Goal: Task Accomplishment & Management: Manage account settings

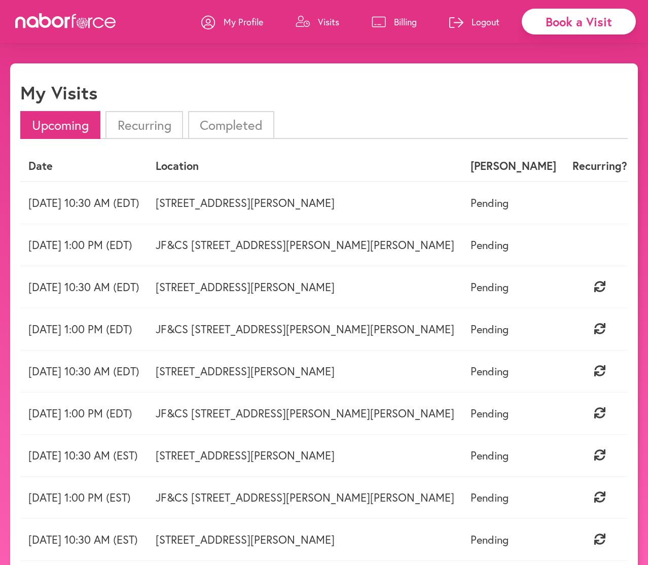
click at [258, 20] on p "My Profile" at bounding box center [244, 22] width 40 height 12
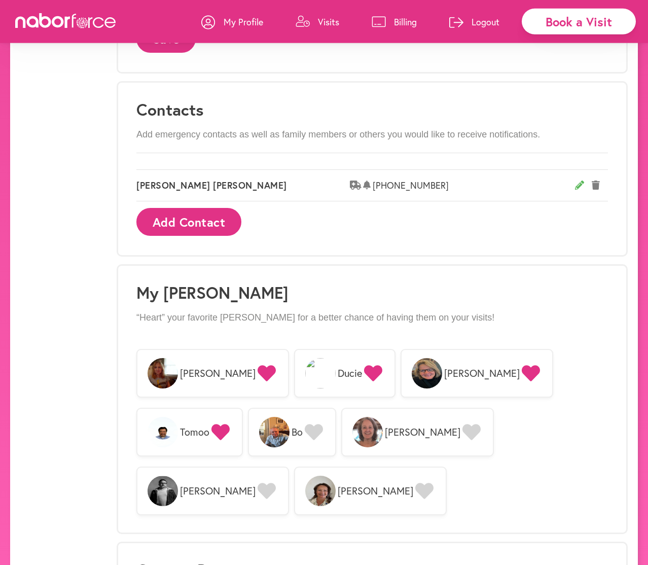
scroll to position [451, 0]
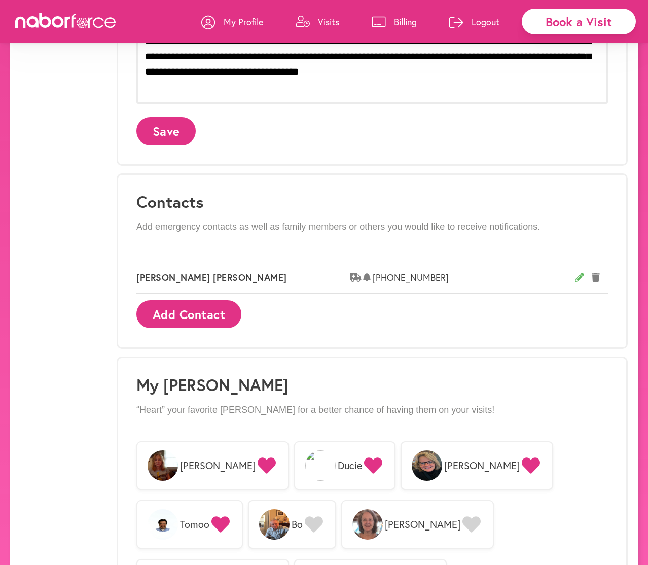
click at [181, 317] on button "Add Contact" at bounding box center [188, 314] width 105 height 28
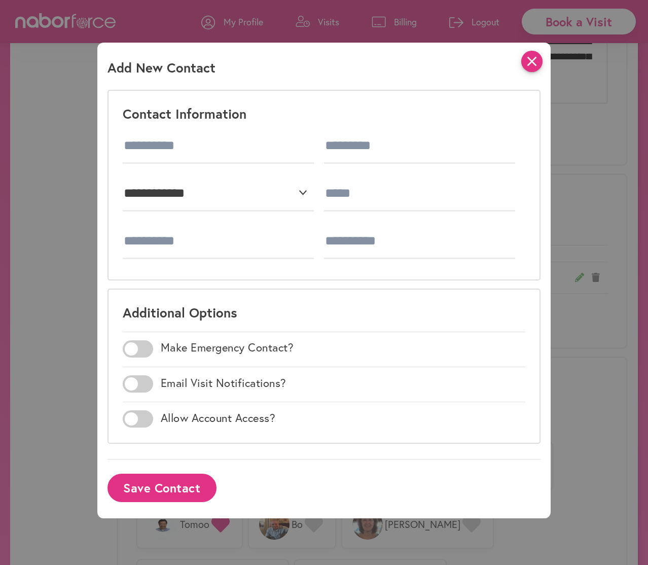
click at [528, 64] on icon "close" at bounding box center [532, 61] width 21 height 21
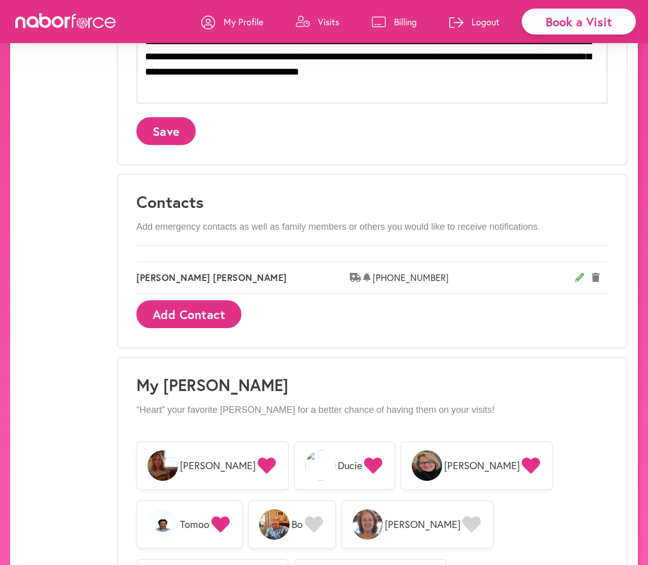
click at [581, 278] on icon at bounding box center [579, 277] width 9 height 9
select select "***"
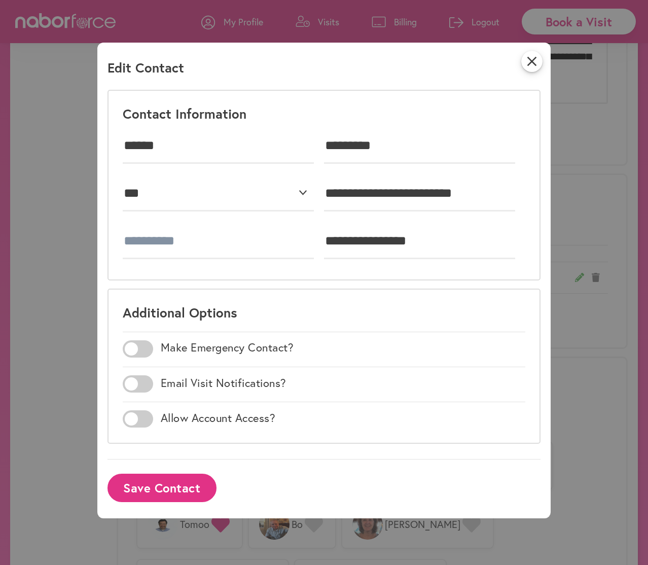
click at [131, 383] on span at bounding box center [138, 383] width 30 height 17
click at [167, 485] on button "Save Contact" at bounding box center [162, 488] width 109 height 28
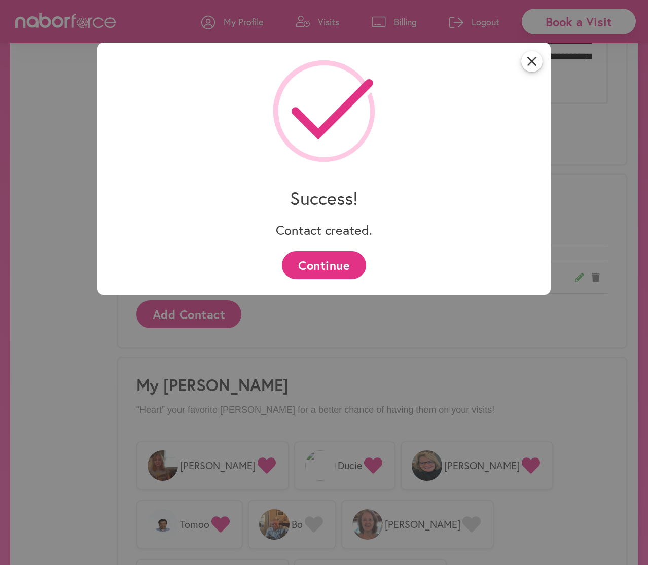
click at [345, 268] on button "Continue" at bounding box center [324, 265] width 84 height 28
